Goal: Task Accomplishment & Management: Use online tool/utility

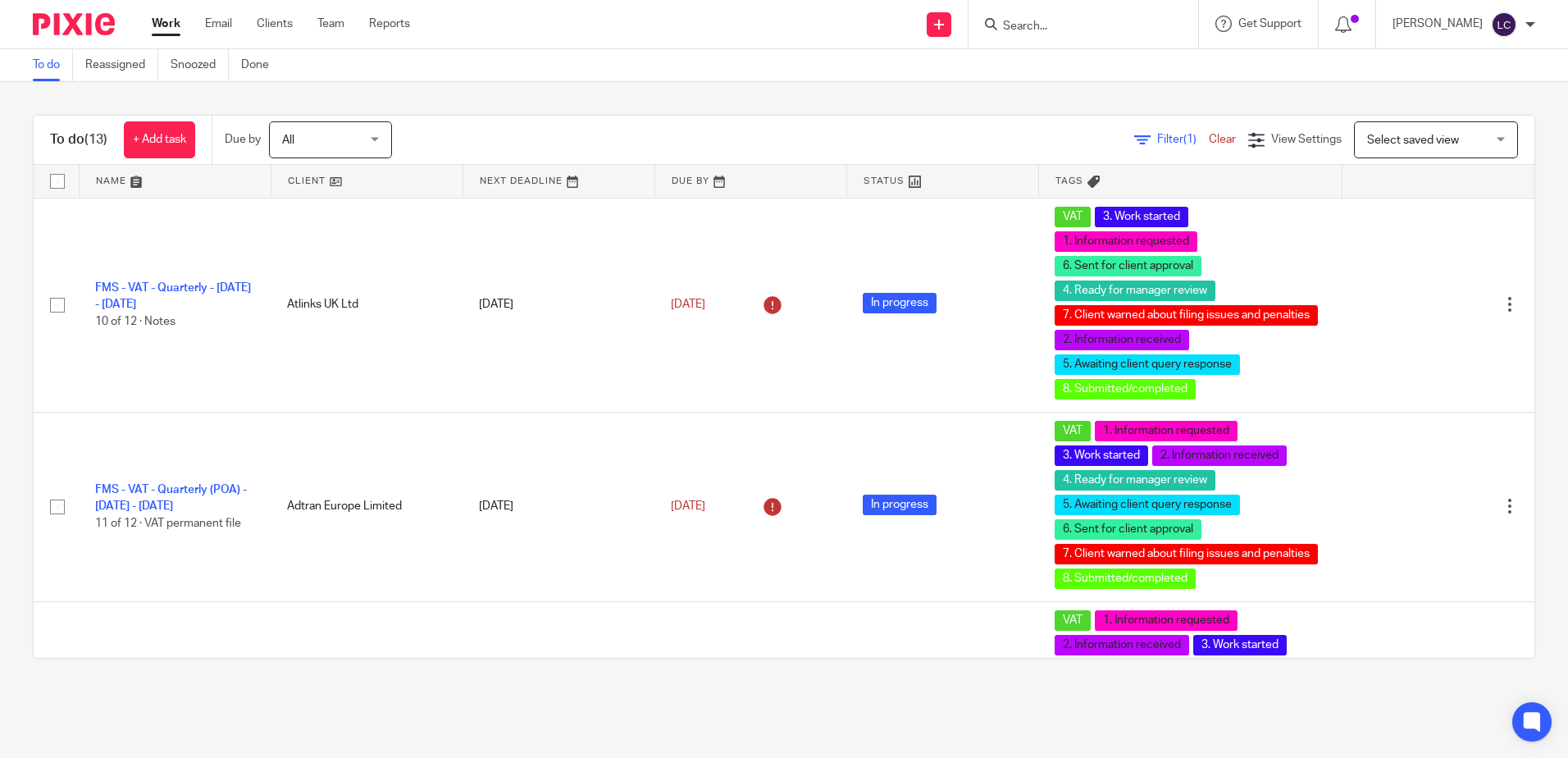
click at [1087, 28] on input "Search" at bounding box center [1076, 26] width 148 height 15
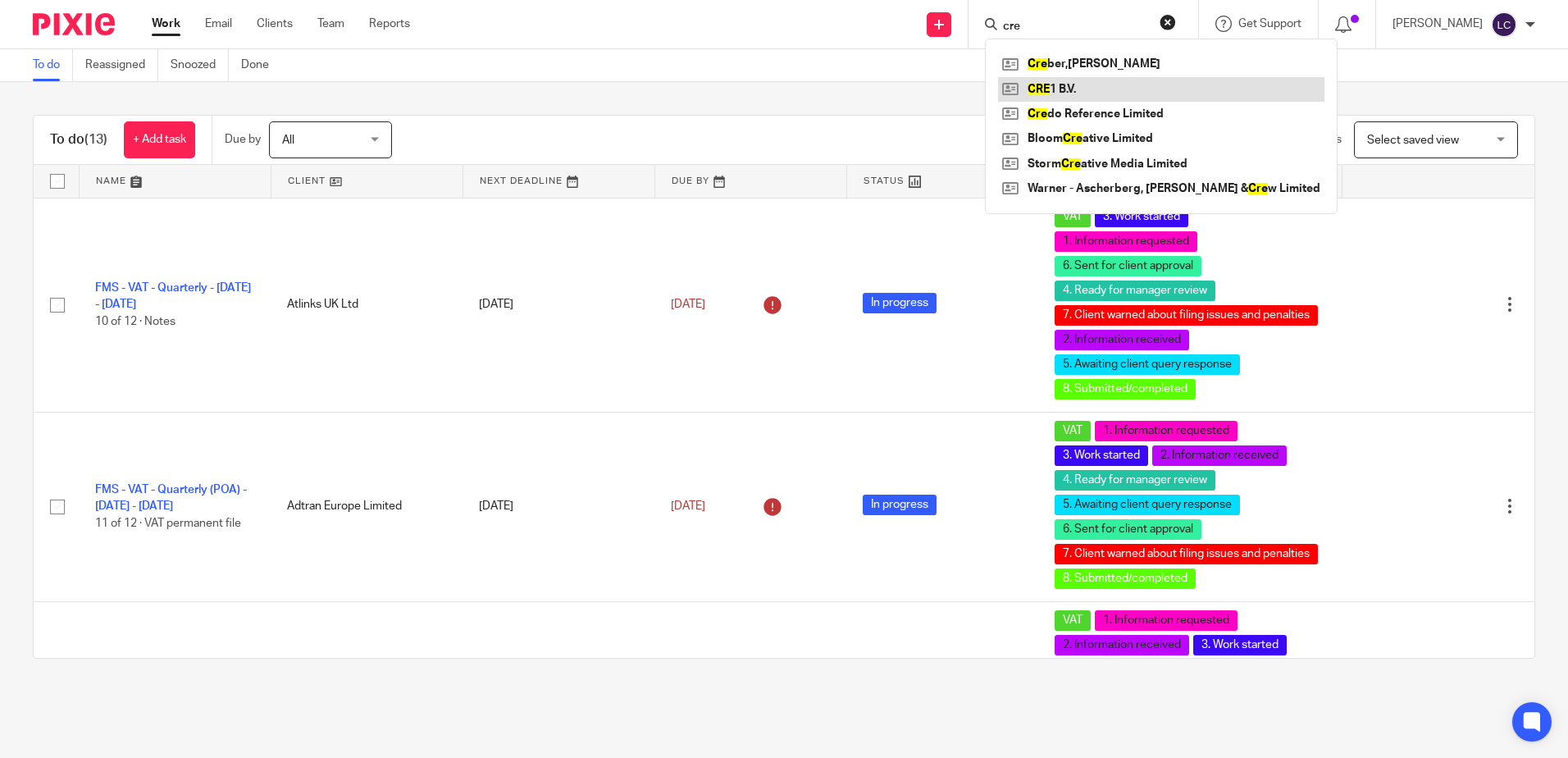
type input "cre"
click at [1087, 96] on link at bounding box center [1161, 89] width 327 height 24
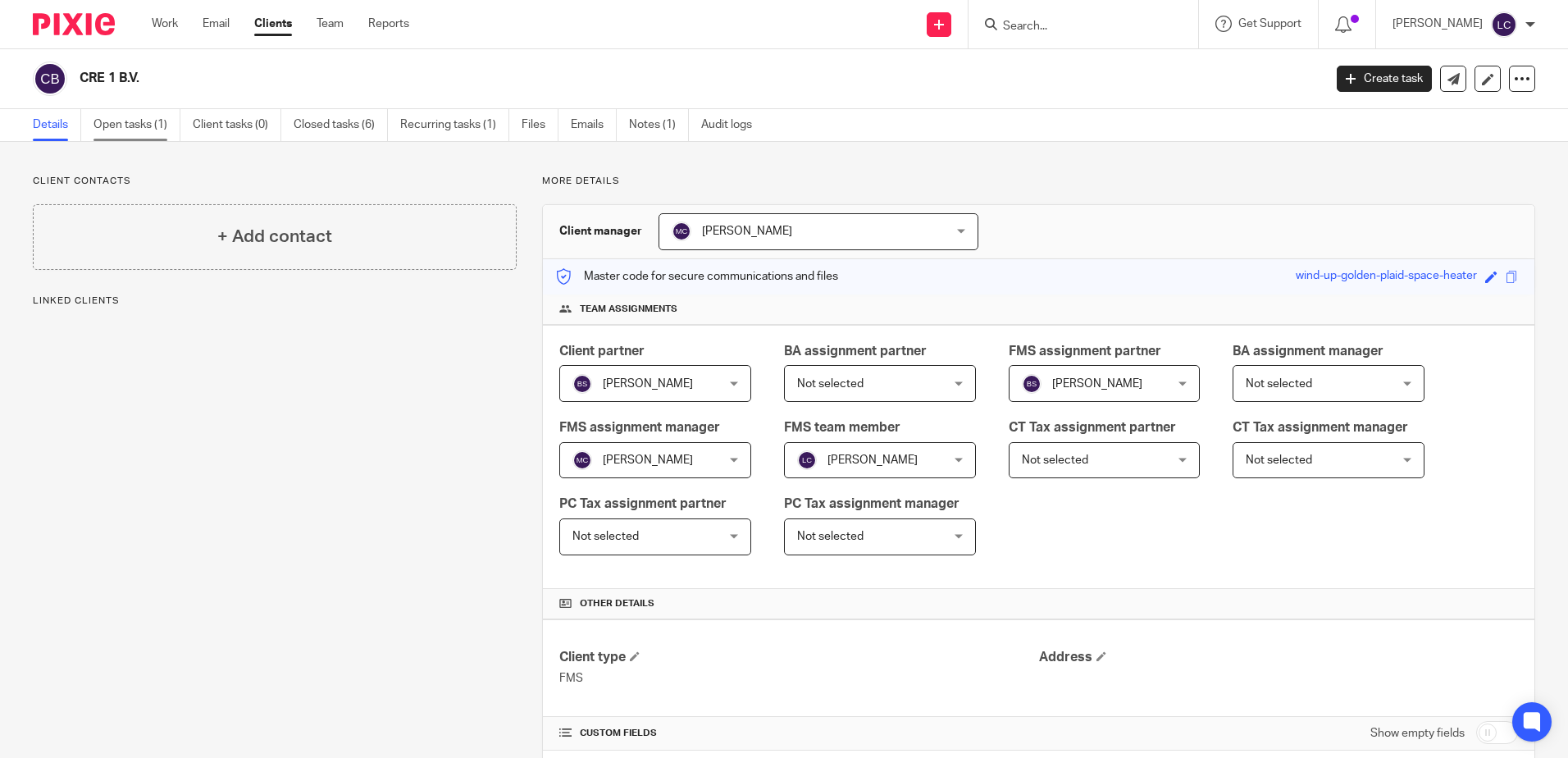
click at [144, 126] on link "Open tasks (1)" at bounding box center [136, 125] width 87 height 32
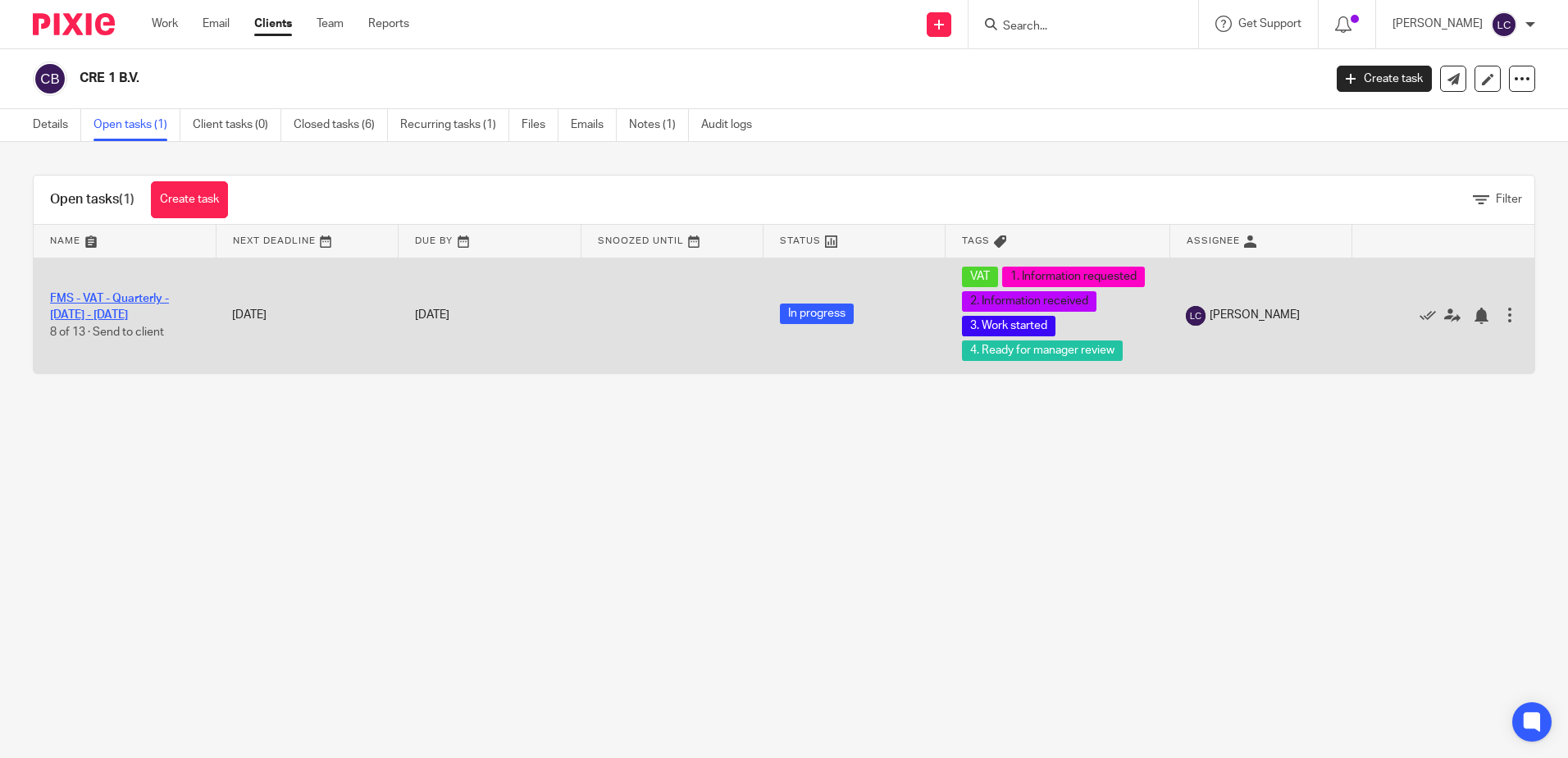
click at [114, 299] on link "FMS - VAT - Quarterly - [DATE] - [DATE]" at bounding box center [109, 307] width 119 height 28
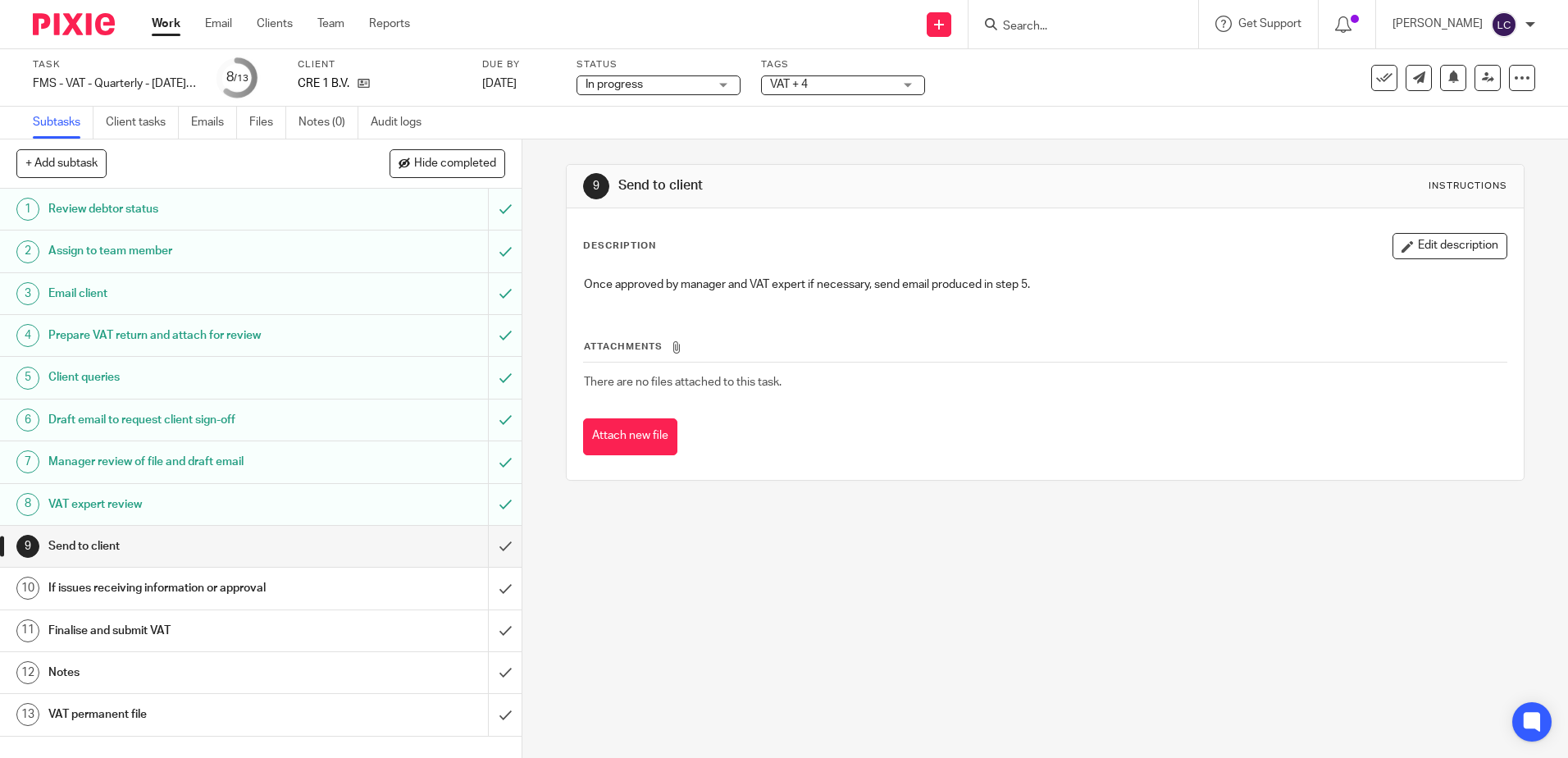
click at [234, 296] on h1 "Email client" at bounding box center [190, 293] width 282 height 24
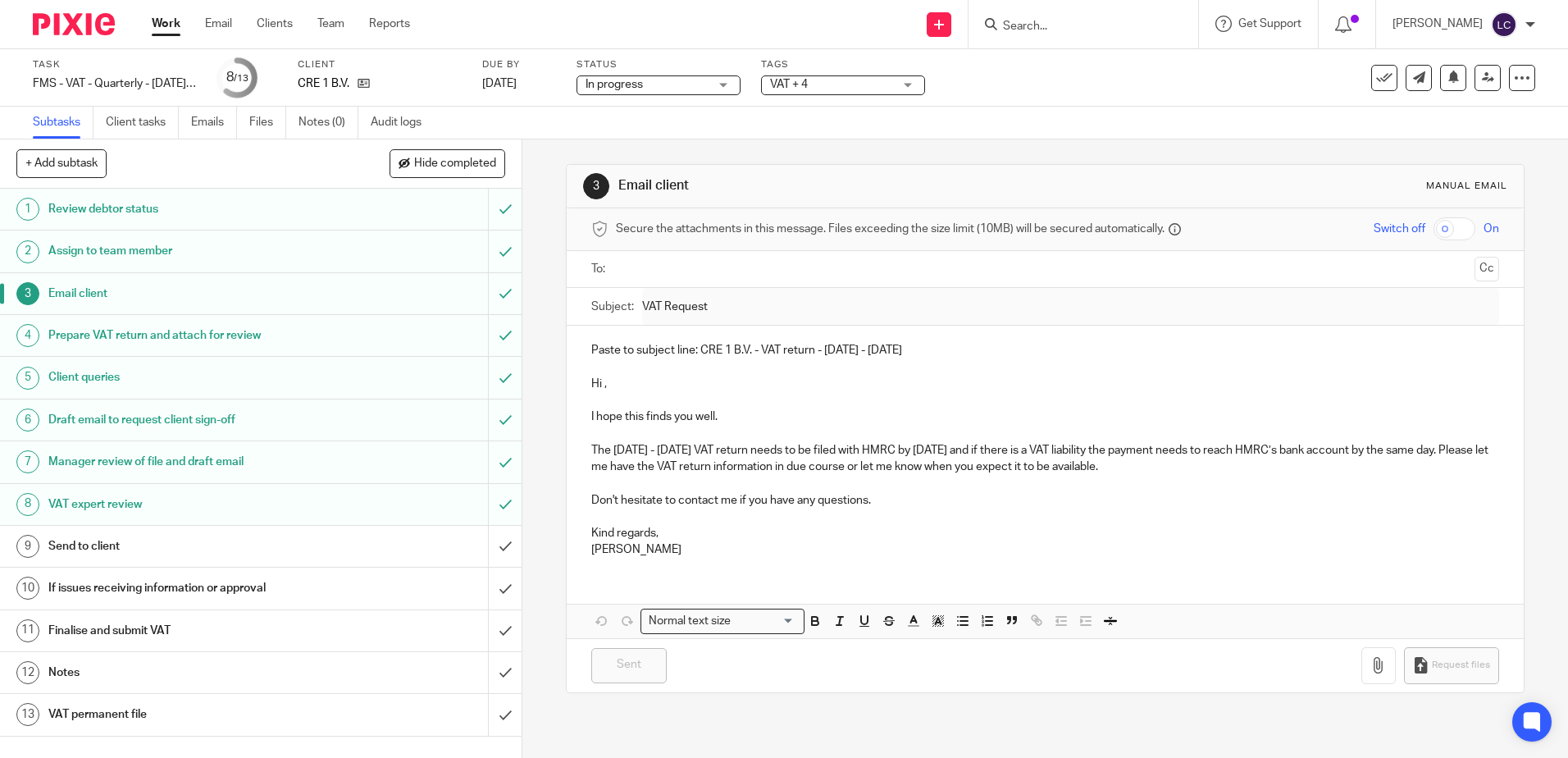
click at [221, 342] on h1 "Prepare VAT return and attach for review" at bounding box center [190, 335] width 282 height 24
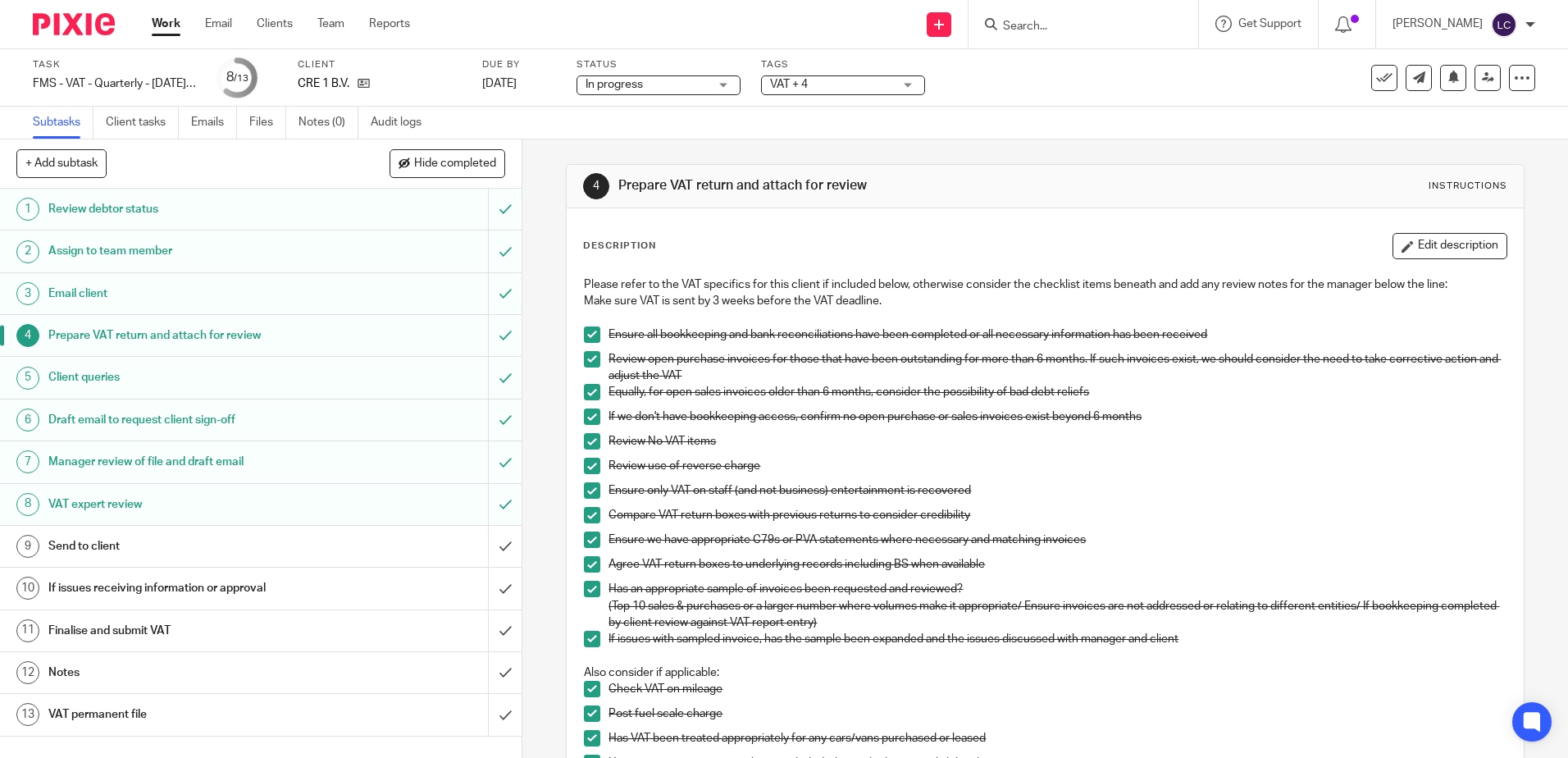
scroll to position [82, 0]
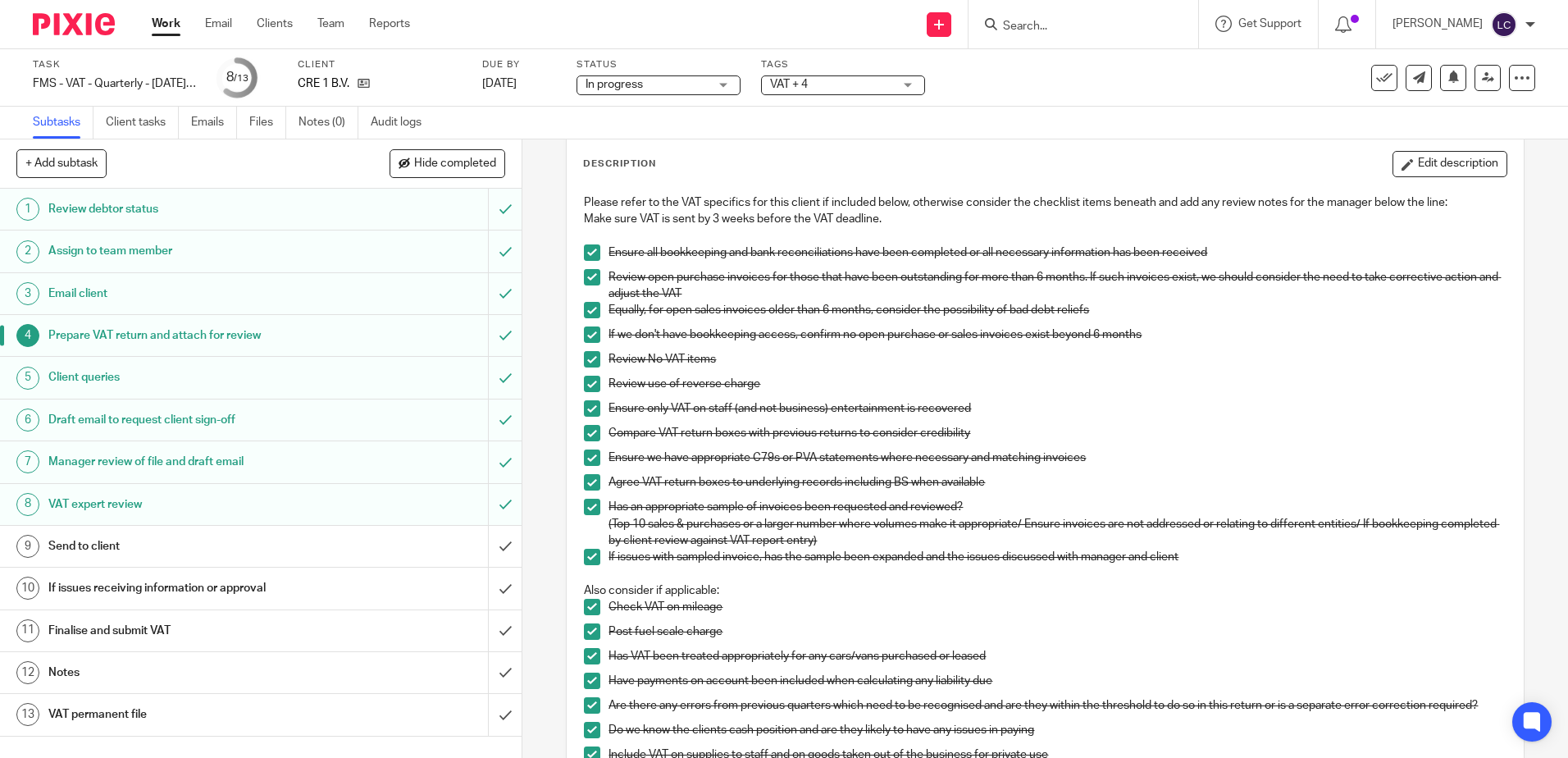
click at [160, 383] on h1 "Client queries" at bounding box center [190, 377] width 282 height 24
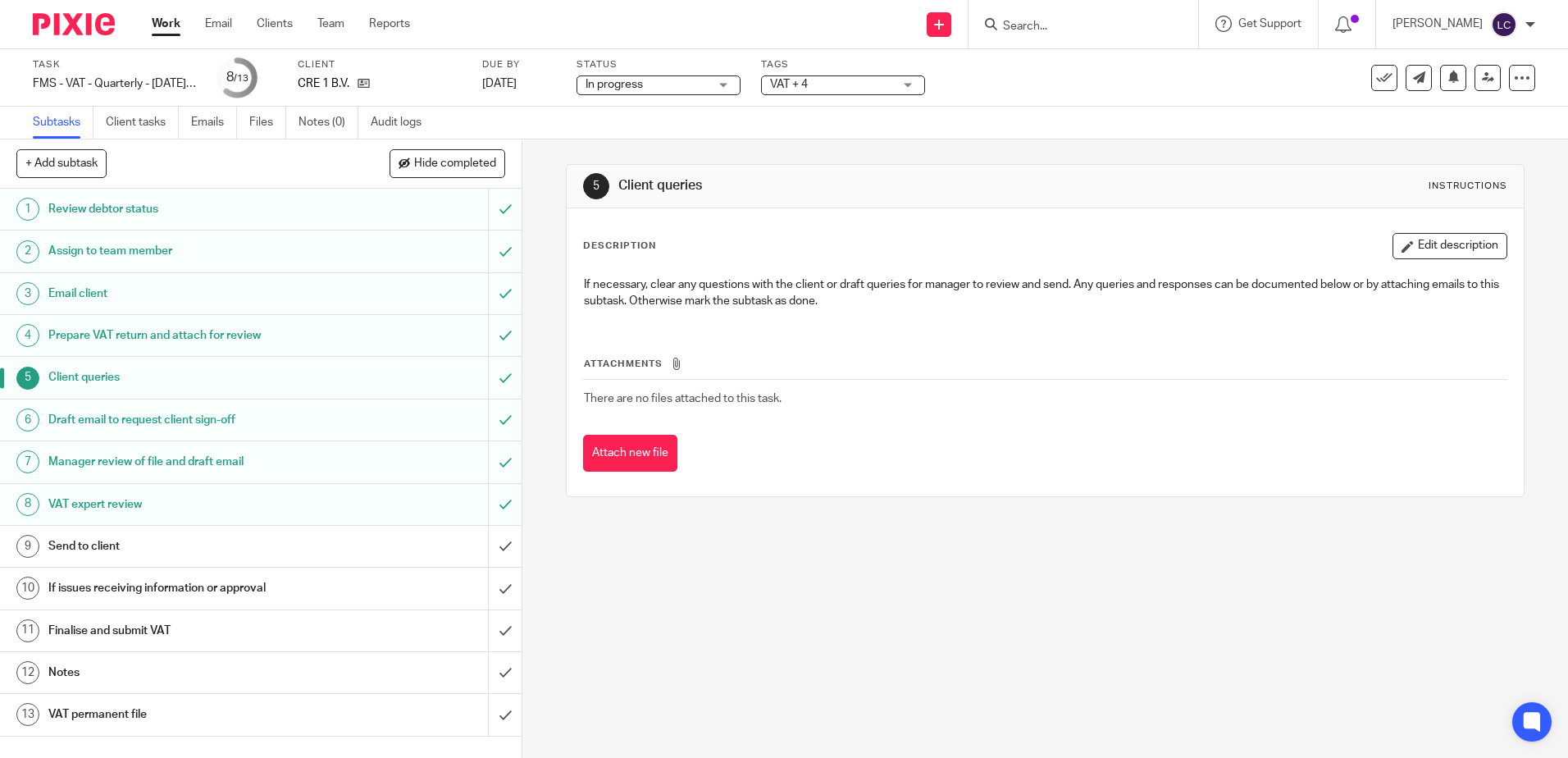
click at [197, 432] on h1 "Draft email to request client sign-off" at bounding box center [190, 419] width 282 height 24
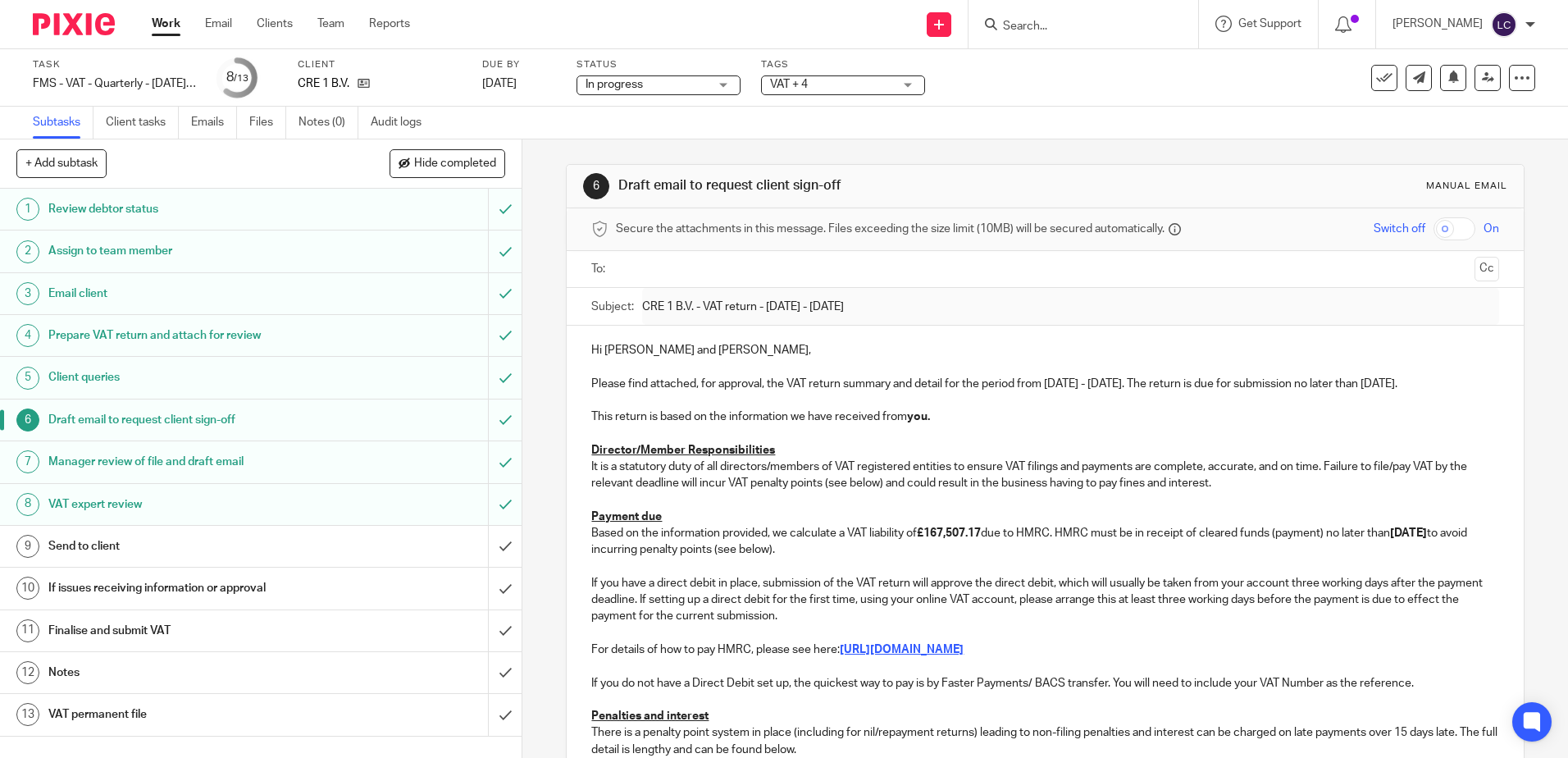
click at [591, 348] on p "Hi Ebun and Salvatore," at bounding box center [1045, 350] width 908 height 17
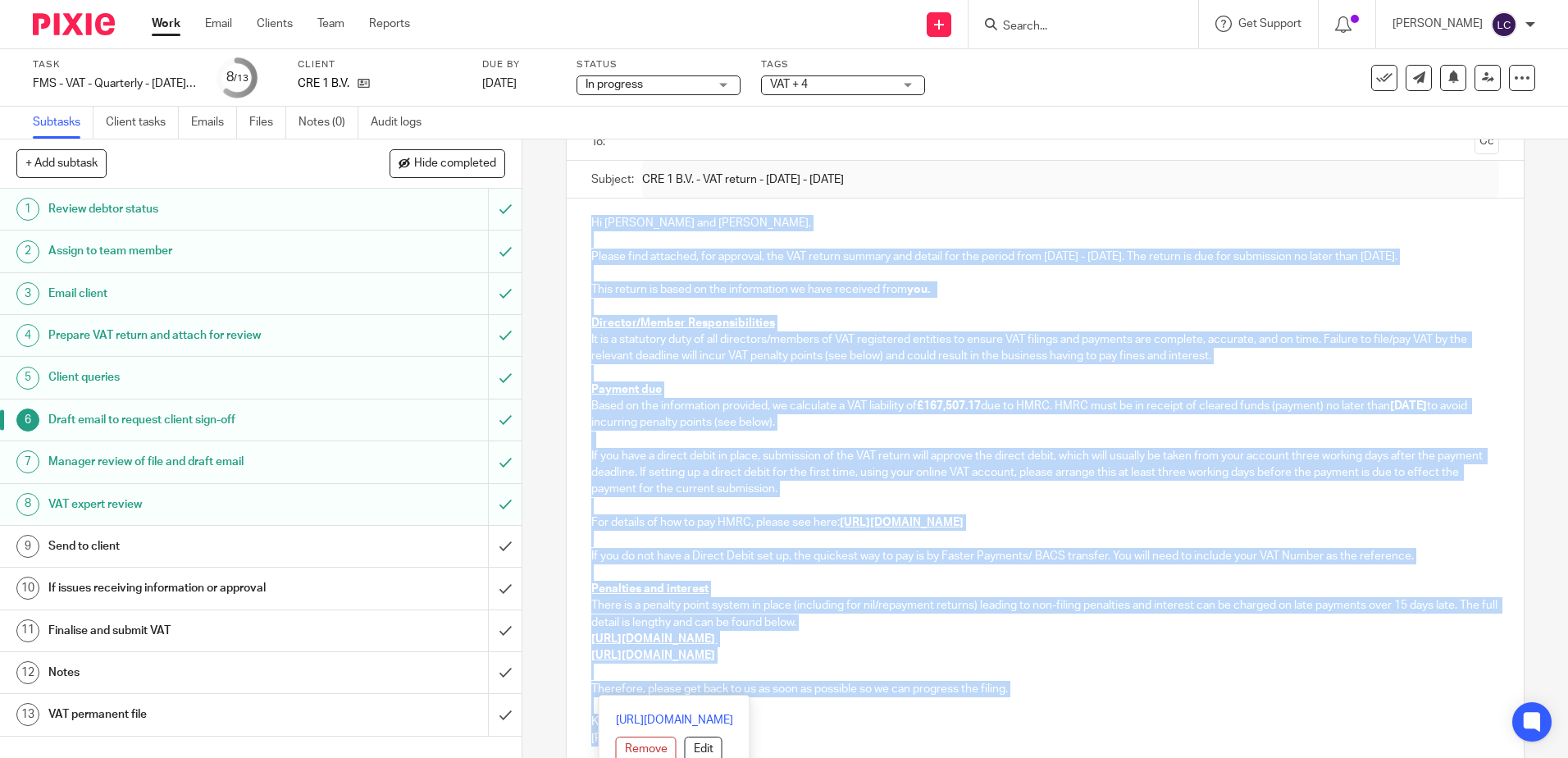
scroll to position [275, 0]
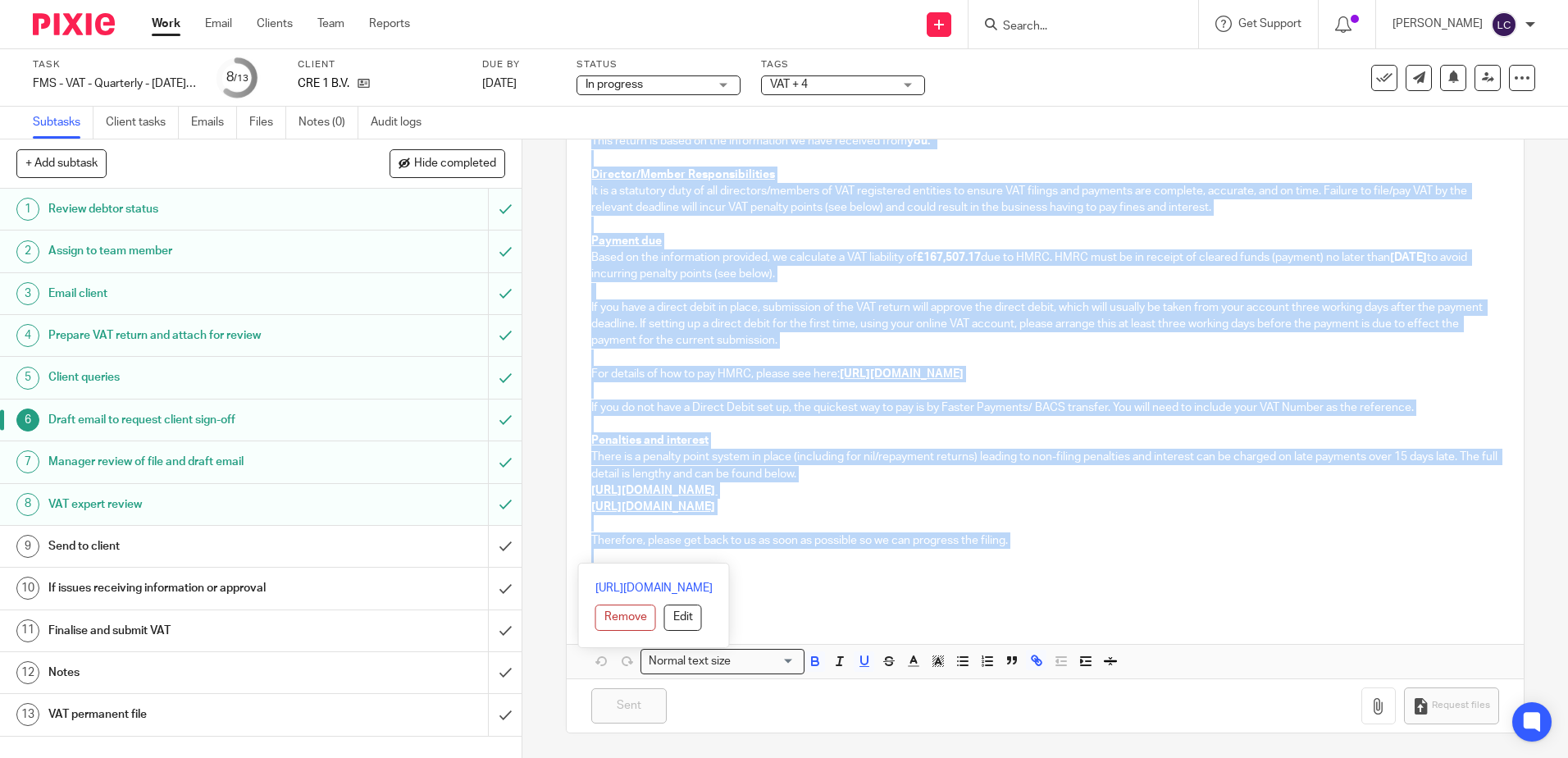
drag, startPoint x: 588, startPoint y: 349, endPoint x: 1005, endPoint y: 552, distance: 463.8
click at [1005, 552] on div "Hi Ebun and Salvatore, Please find attached, for approval, the VAT return summa…" at bounding box center [1045, 330] width 956 height 561
copy div "Hi Ebun and Salvatore, Please find attached, for approval, the VAT return summa…"
